Goal: Task Accomplishment & Management: Use online tool/utility

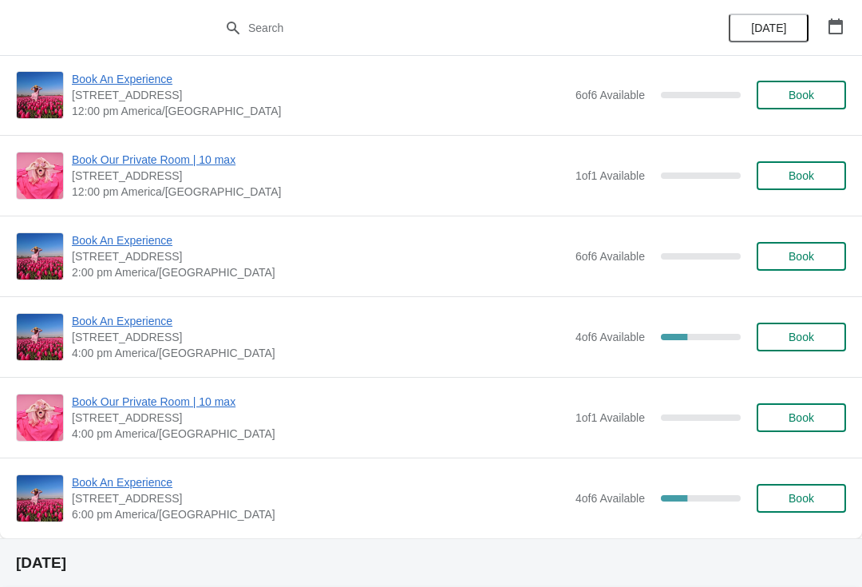
scroll to position [808, 0]
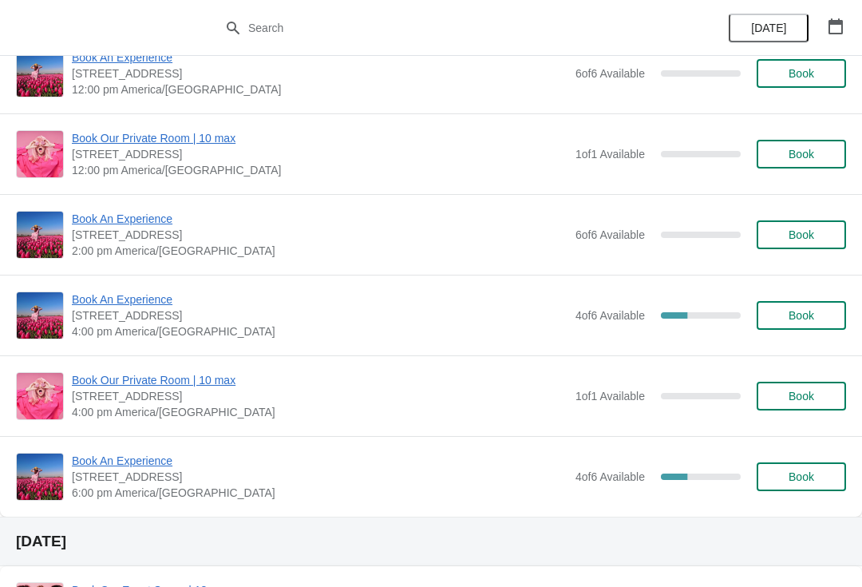
click at [133, 304] on span "Book An Experience" at bounding box center [320, 299] width 496 height 16
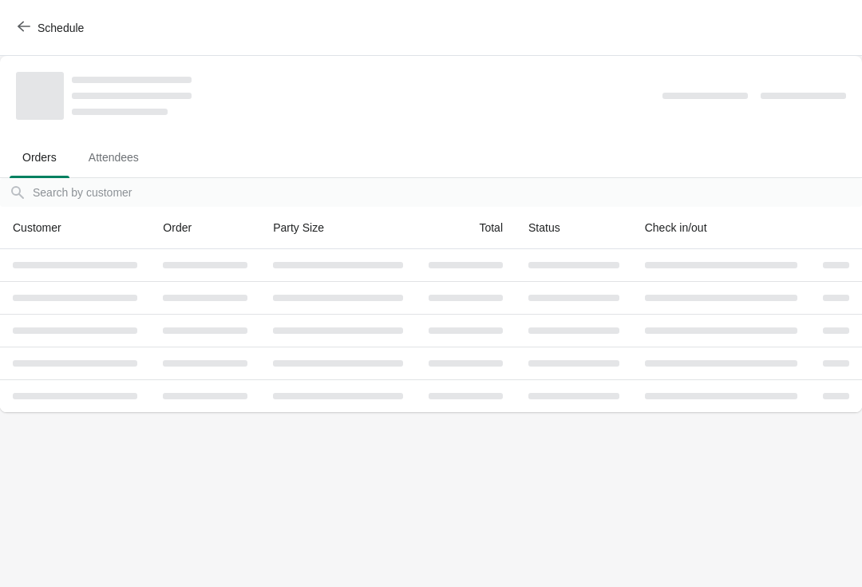
scroll to position [0, 0]
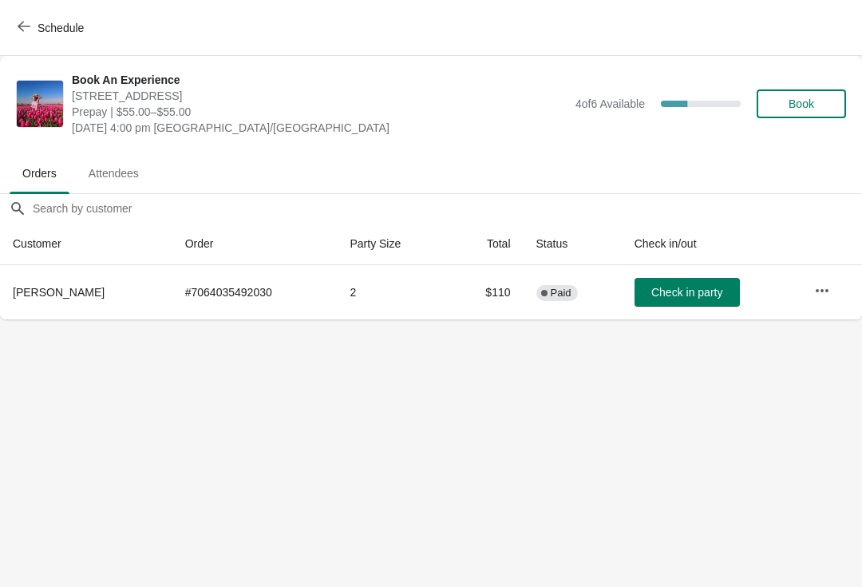
click at [30, 27] on icon "button" at bounding box center [24, 26] width 13 height 13
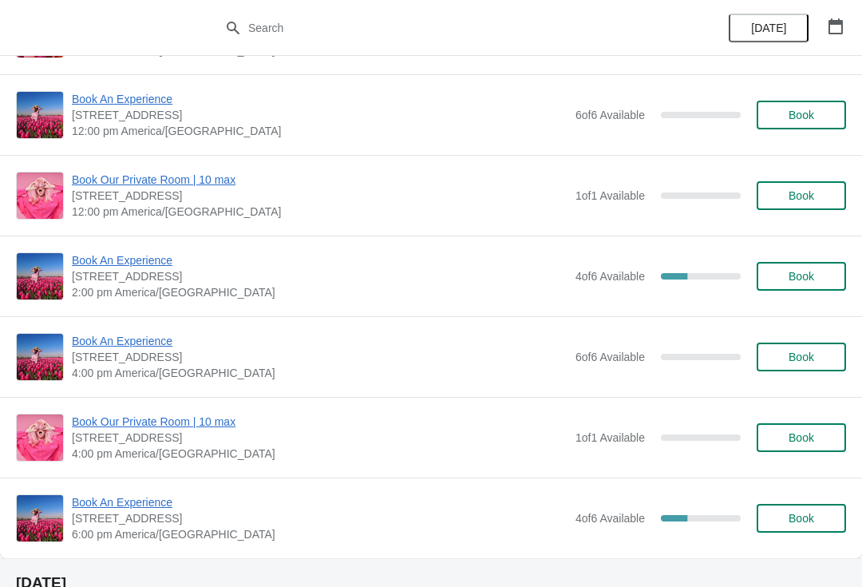
scroll to position [148, 0]
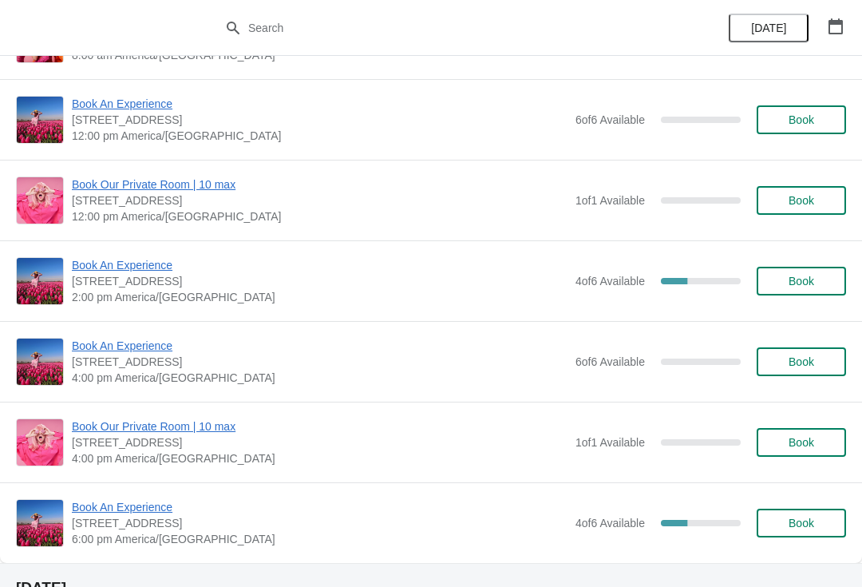
click at [107, 258] on span "Book An Experience" at bounding box center [320, 265] width 496 height 16
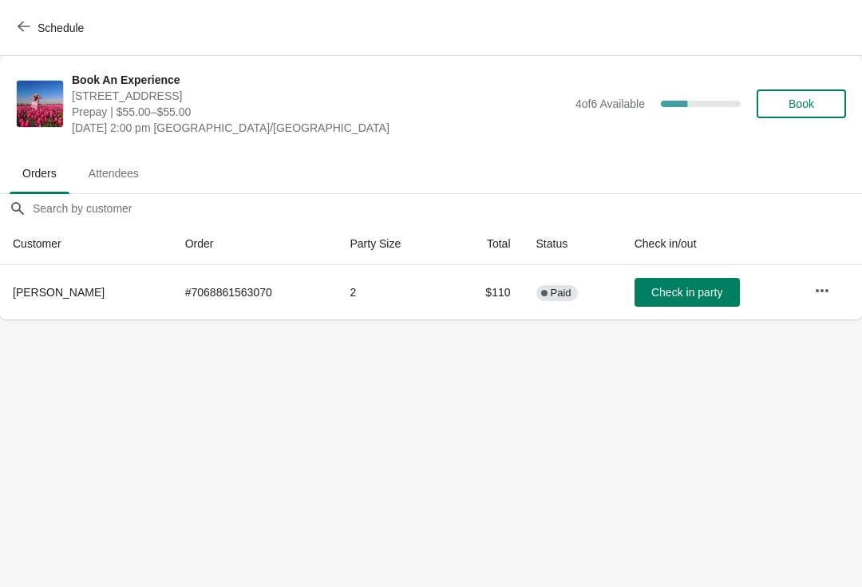
click at [828, 293] on icon "button" at bounding box center [822, 291] width 16 height 16
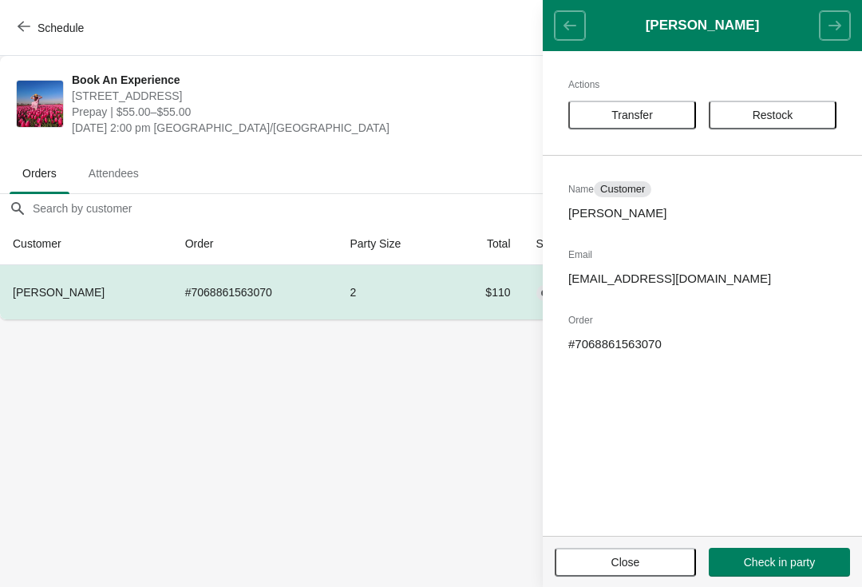
click at [625, 107] on button "Transfer" at bounding box center [632, 115] width 128 height 29
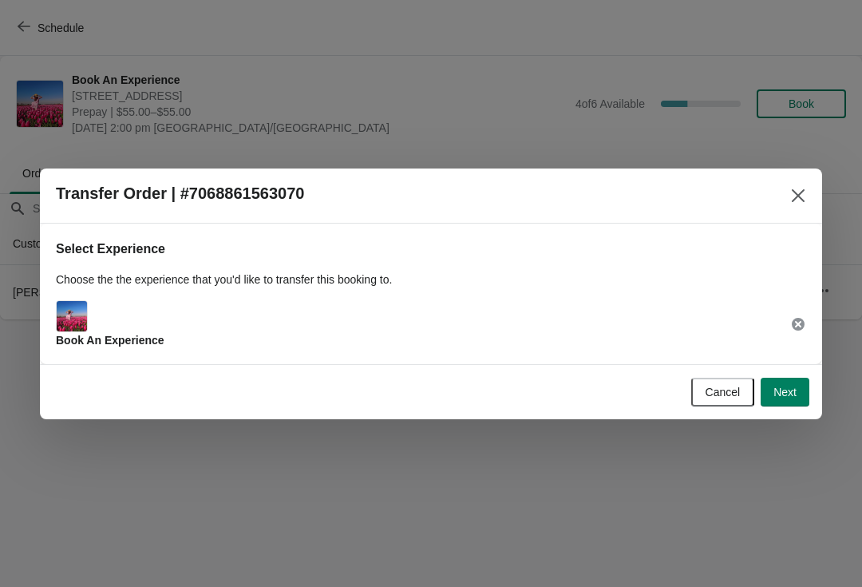
click at [766, 378] on button "Next" at bounding box center [785, 392] width 49 height 29
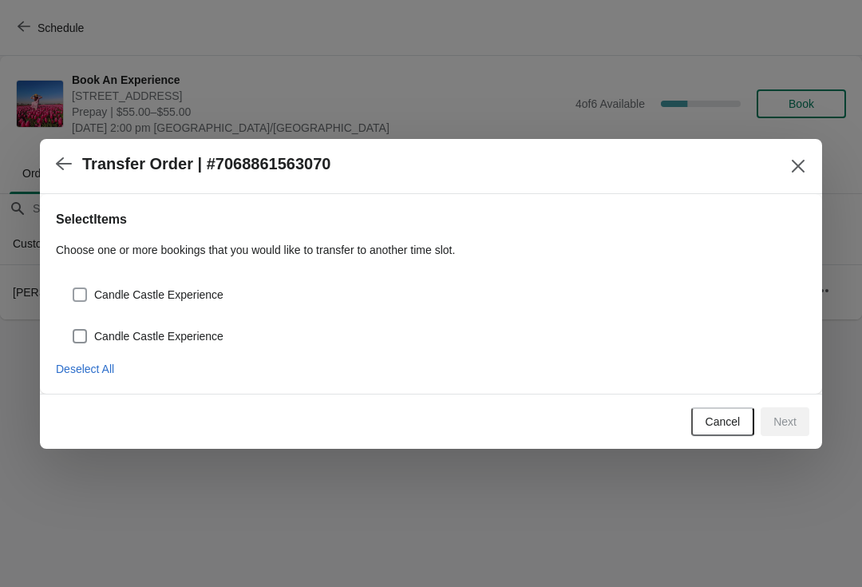
click at [79, 287] on span at bounding box center [80, 294] width 14 height 14
click at [73, 287] on input "Candle Castle Experience" at bounding box center [73, 287] width 1 height 1
checkbox input "true"
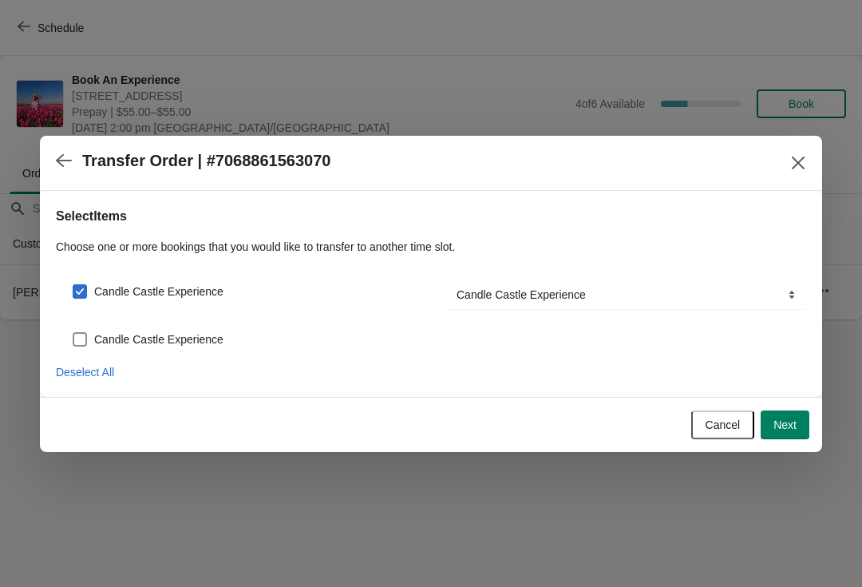
click at [79, 323] on div "Candle Castle Experience" at bounding box center [431, 332] width 750 height 35
click at [84, 332] on span at bounding box center [80, 339] width 14 height 14
click at [73, 332] on input "Candle Castle Experience" at bounding box center [73, 332] width 1 height 1
checkbox input "true"
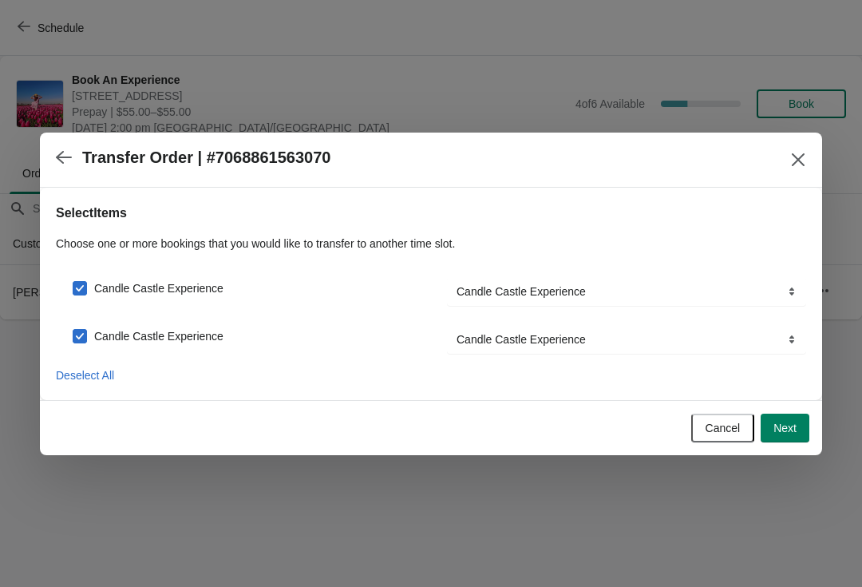
click at [782, 423] on span "Next" at bounding box center [785, 428] width 23 height 13
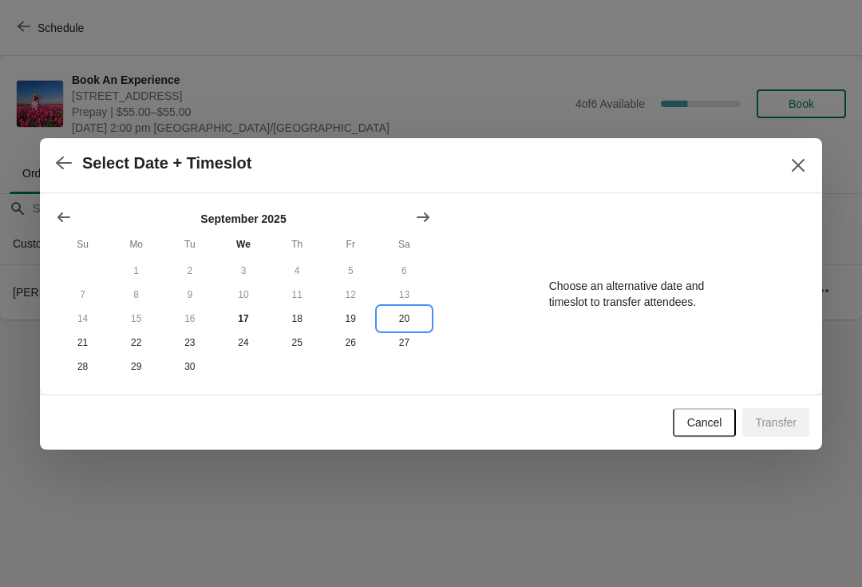
click at [402, 318] on button "20" at bounding box center [404, 319] width 53 height 24
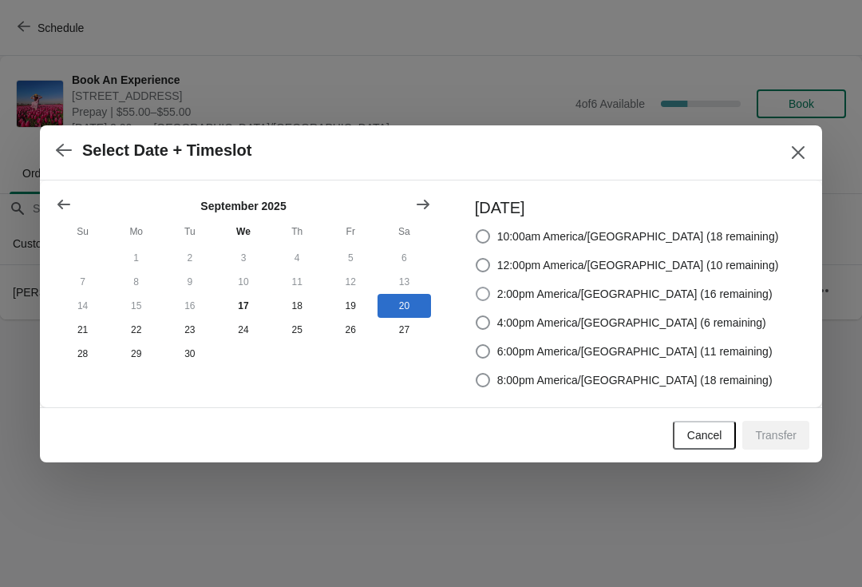
click at [490, 293] on span at bounding box center [483, 294] width 14 height 14
click at [477, 287] on input "2:00pm America/[GEOGRAPHIC_DATA] (16 remaining)" at bounding box center [476, 287] width 1 height 1
radio input "true"
click at [769, 430] on span "Transfer" at bounding box center [776, 435] width 42 height 13
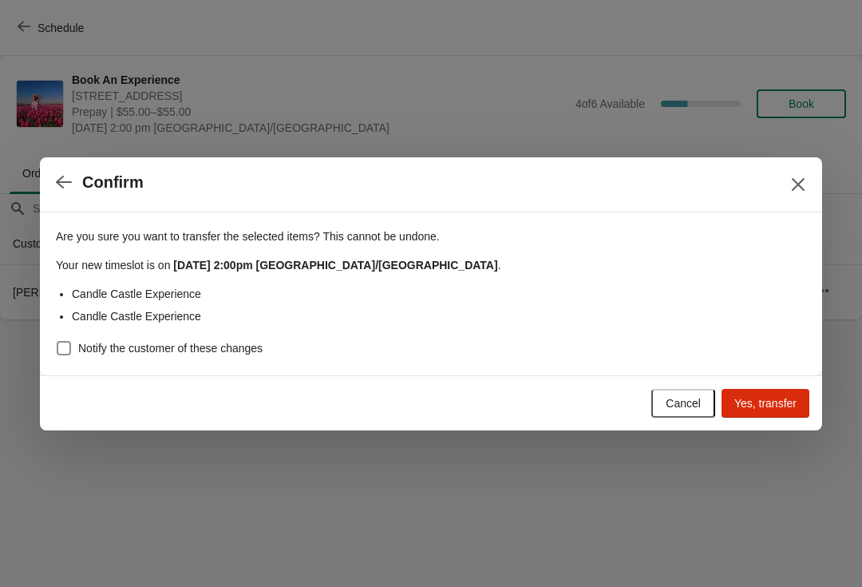
click at [56, 360] on div "Are you sure you want to transfer the selected items ? This cannot be undone. Y…" at bounding box center [431, 293] width 782 height 163
click at [70, 344] on span at bounding box center [64, 348] width 14 height 14
click at [57, 342] on input "Notify the customer of these changes" at bounding box center [57, 341] width 1 height 1
checkbox input "true"
click at [775, 406] on span "Yes, transfer" at bounding box center [765, 403] width 62 height 13
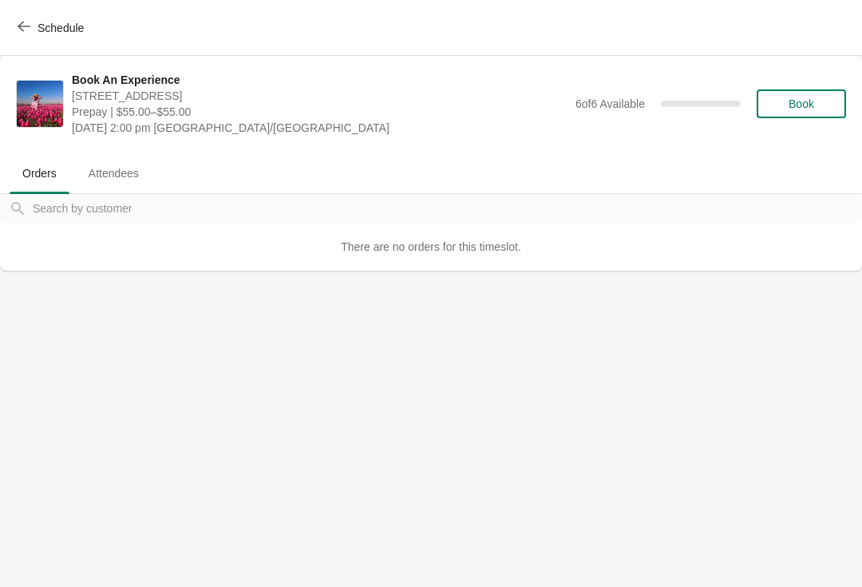
click at [4, 34] on div "Schedule" at bounding box center [431, 28] width 862 height 56
click at [34, 17] on button "Schedule" at bounding box center [52, 28] width 89 height 29
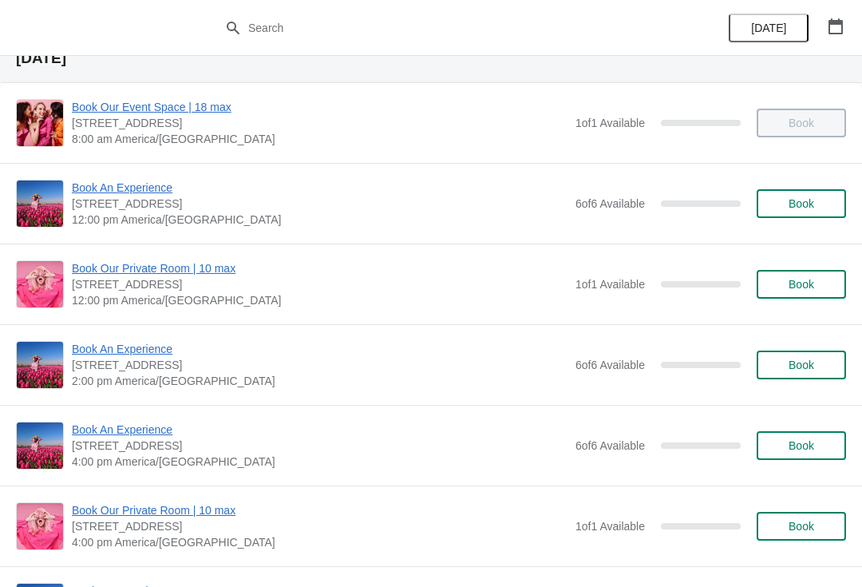
scroll to position [62, 0]
